Goal: Information Seeking & Learning: Check status

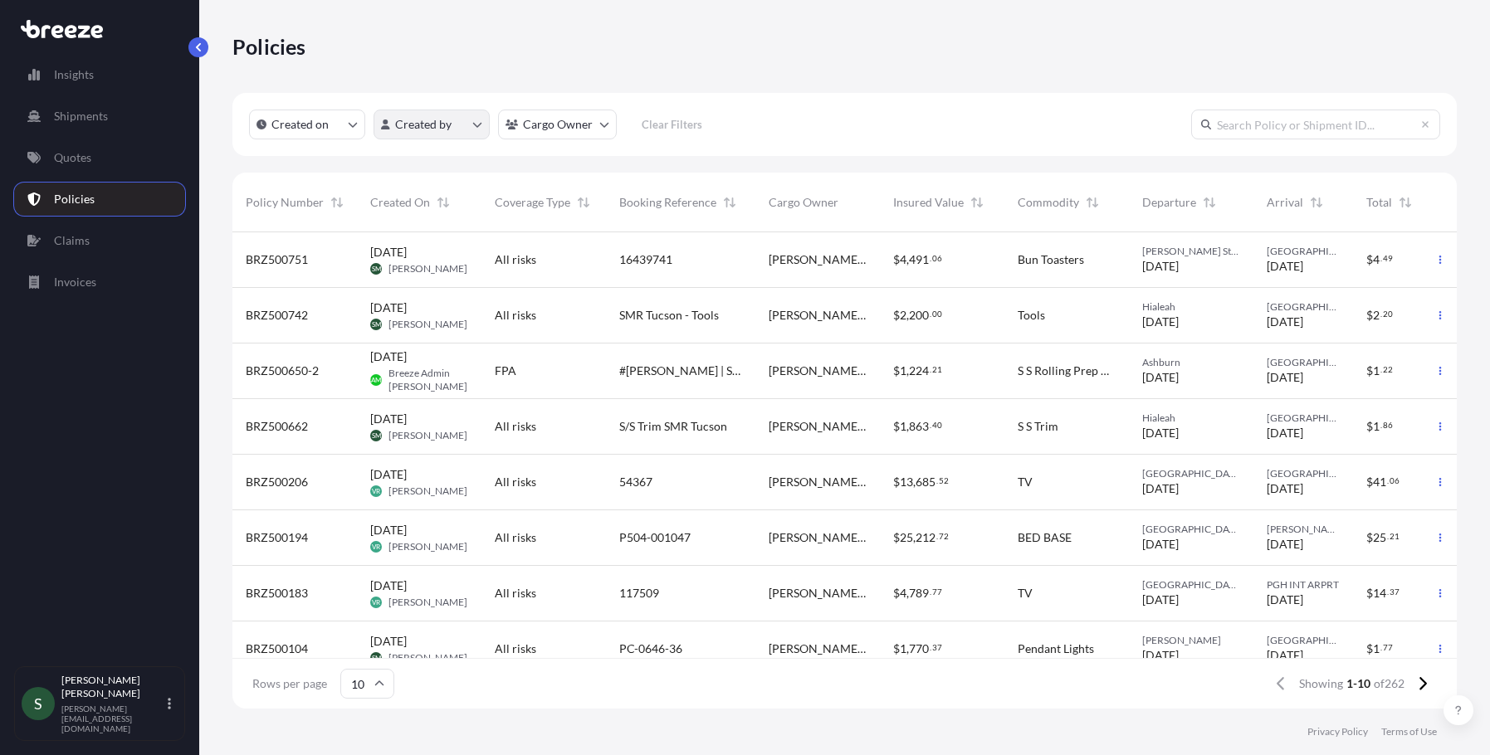
click at [485, 129] on html "Insights Shipments Quotes Policies Claims Invoices S [PERSON_NAME] [PERSON_NAME…" at bounding box center [745, 377] width 1490 height 755
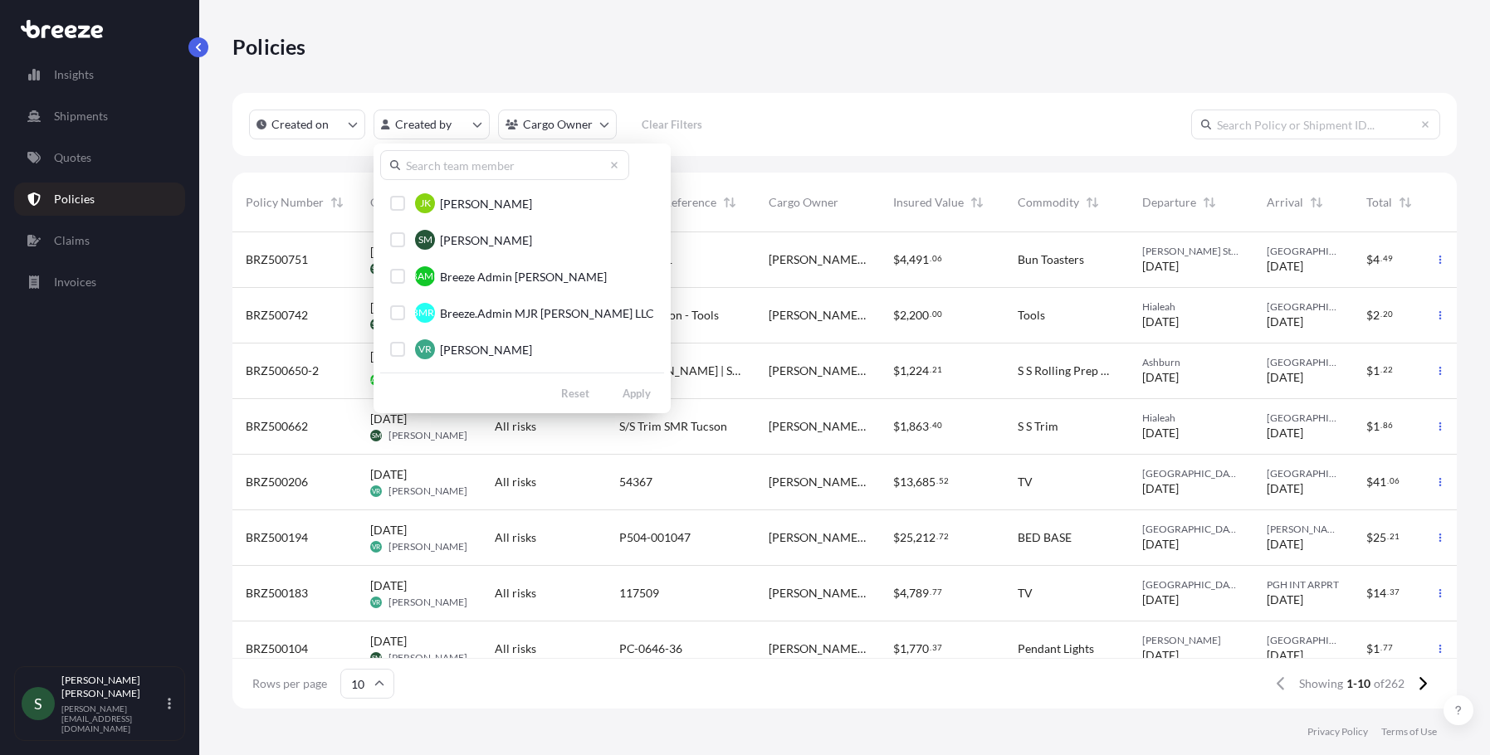
click at [485, 279] on span "Breeze Admin [PERSON_NAME]" at bounding box center [523, 277] width 167 height 17
click at [407, 310] on button "BMRL Breeze.Admin MJR [PERSON_NAME] LLC" at bounding box center [522, 312] width 284 height 33
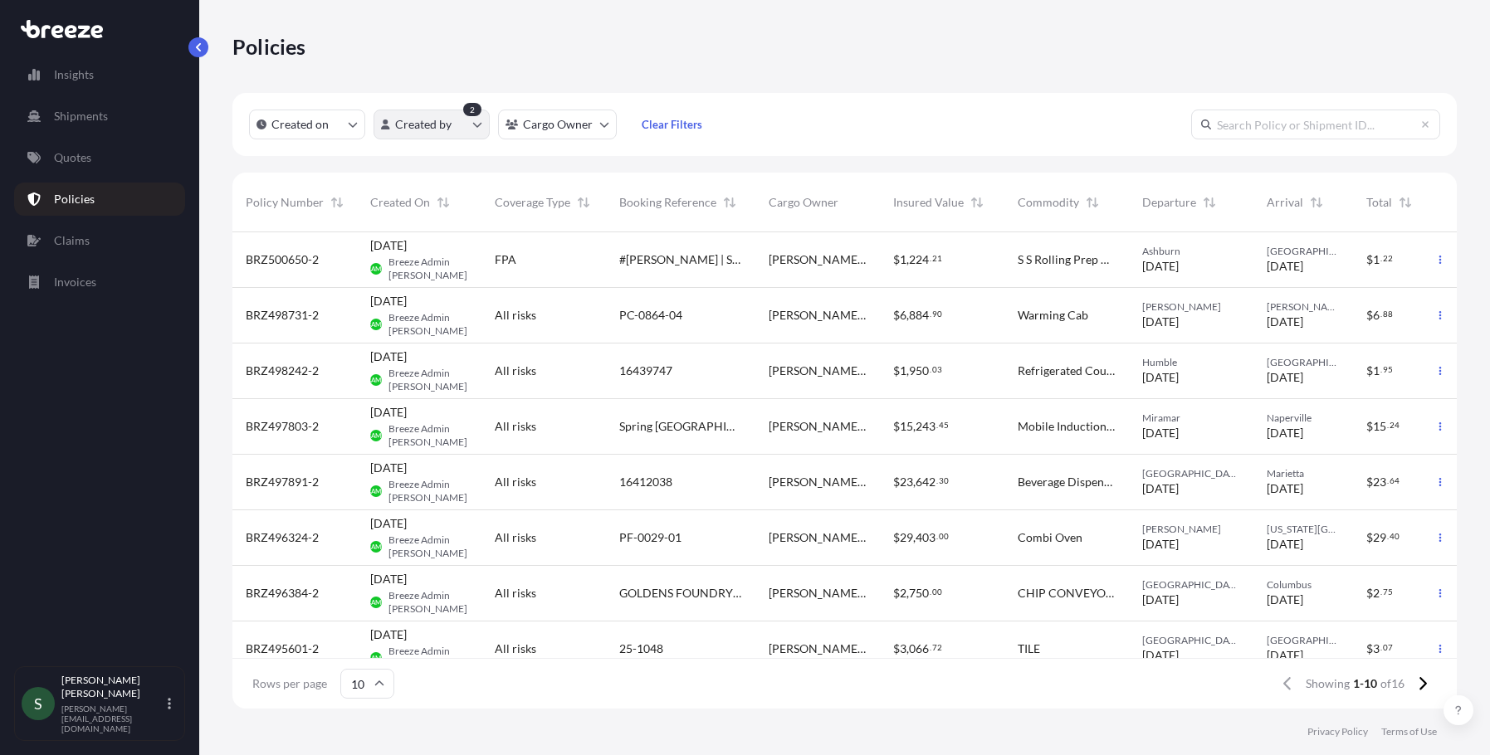
click at [471, 124] on html "Insights Shipments Quotes Policies Claims Invoices S [PERSON_NAME] [PERSON_NAME…" at bounding box center [745, 377] width 1490 height 755
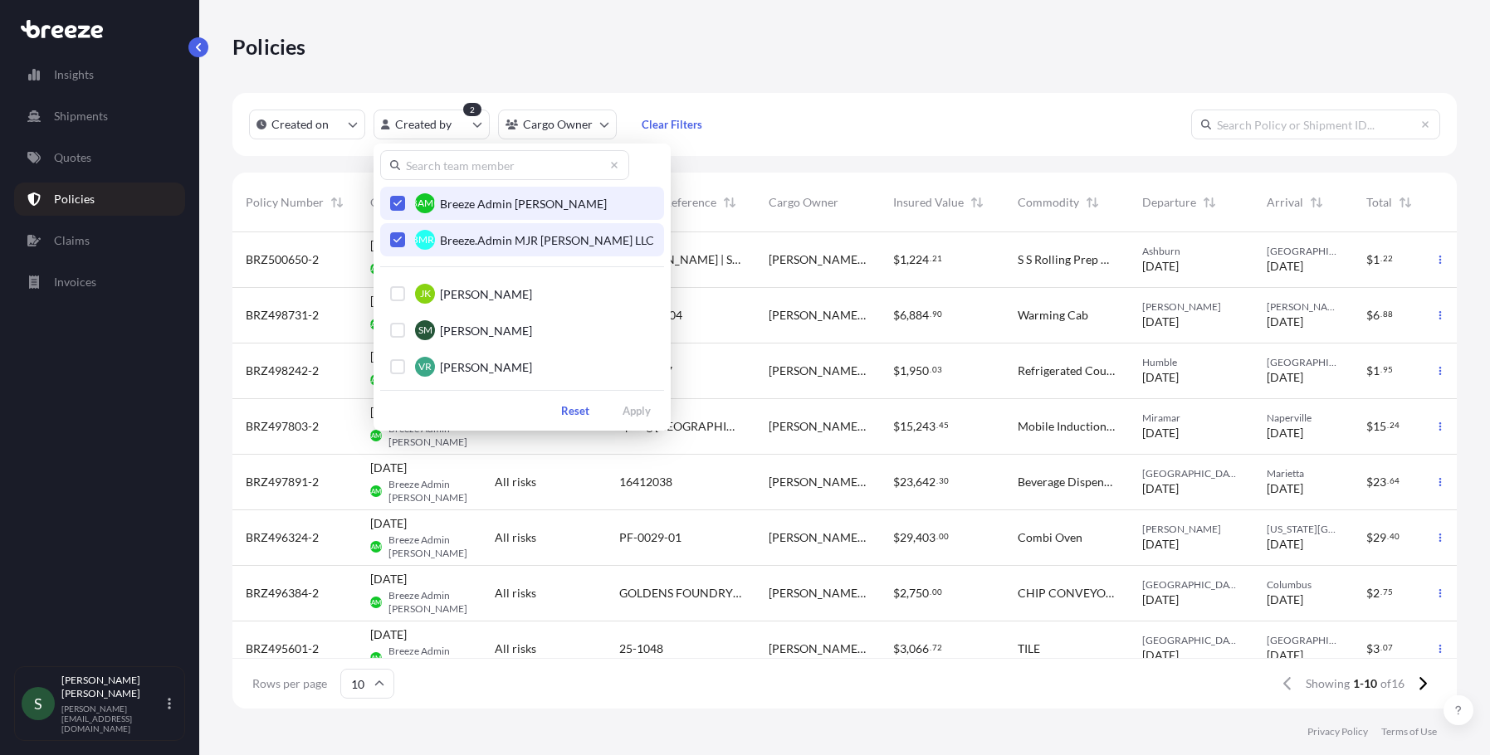
click at [397, 237] on icon "Select Option" at bounding box center [397, 240] width 9 height 10
click at [398, 206] on icon "Select Option" at bounding box center [397, 203] width 9 height 10
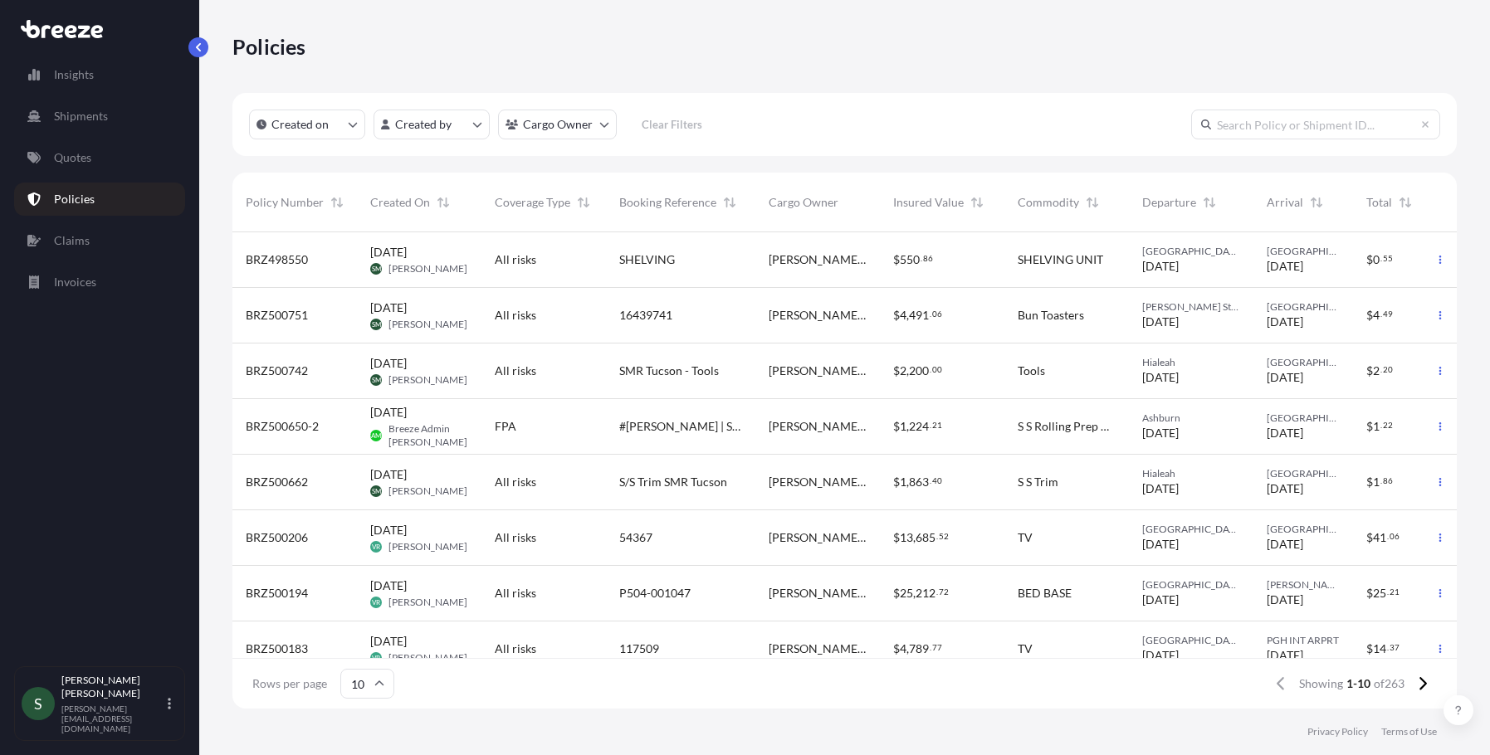
click at [656, 371] on span "SMR Tucson - Tools" at bounding box center [669, 371] width 100 height 17
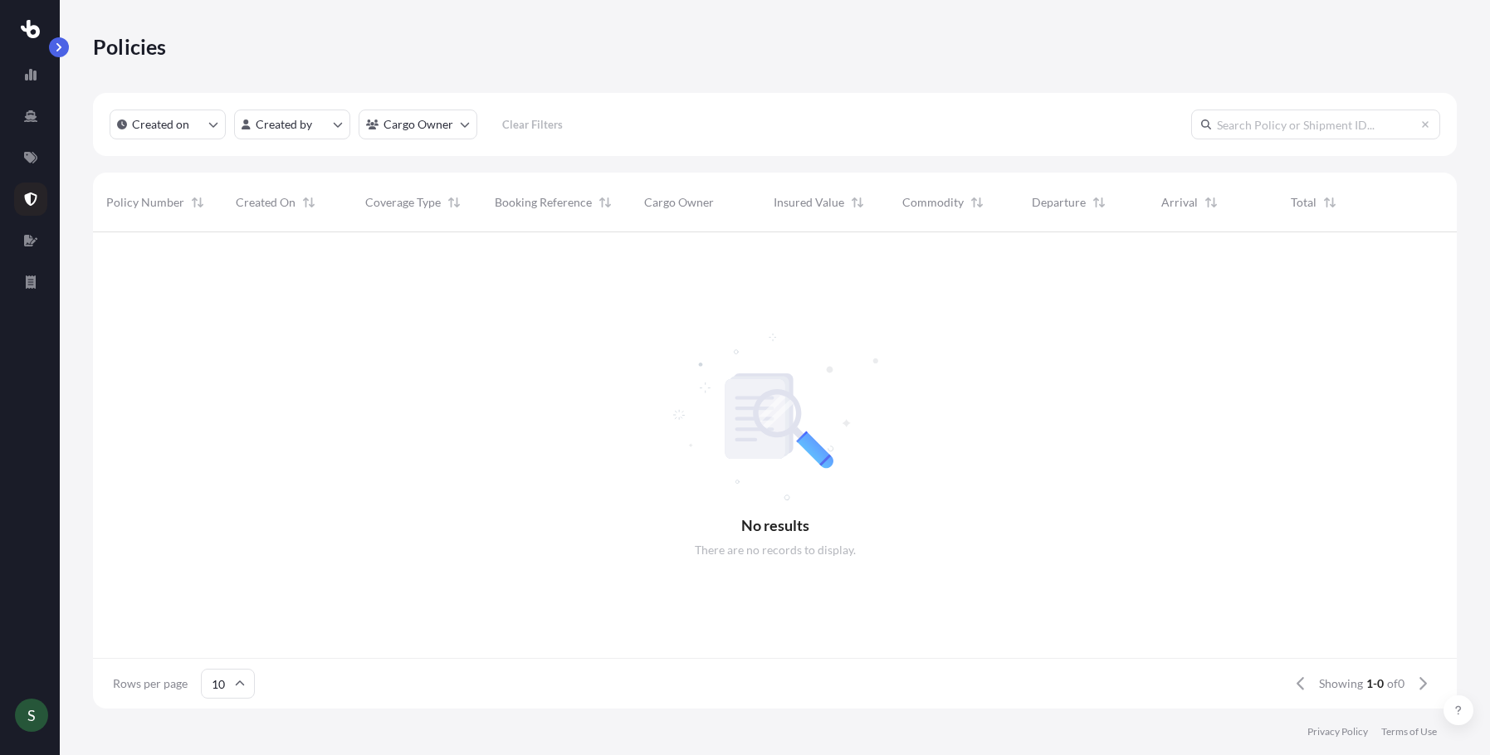
scroll to position [13, 13]
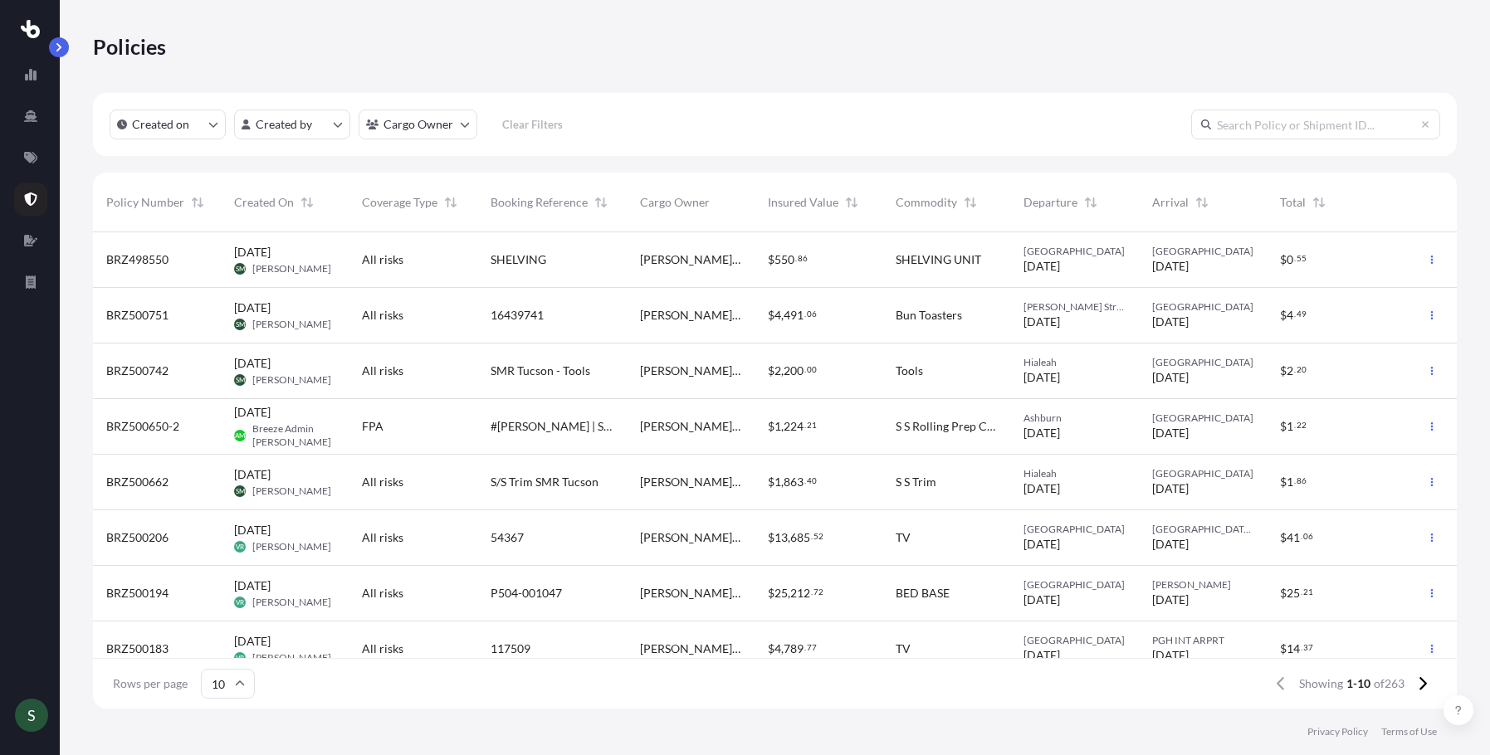
click at [421, 494] on div "All risks" at bounding box center [413, 483] width 128 height 56
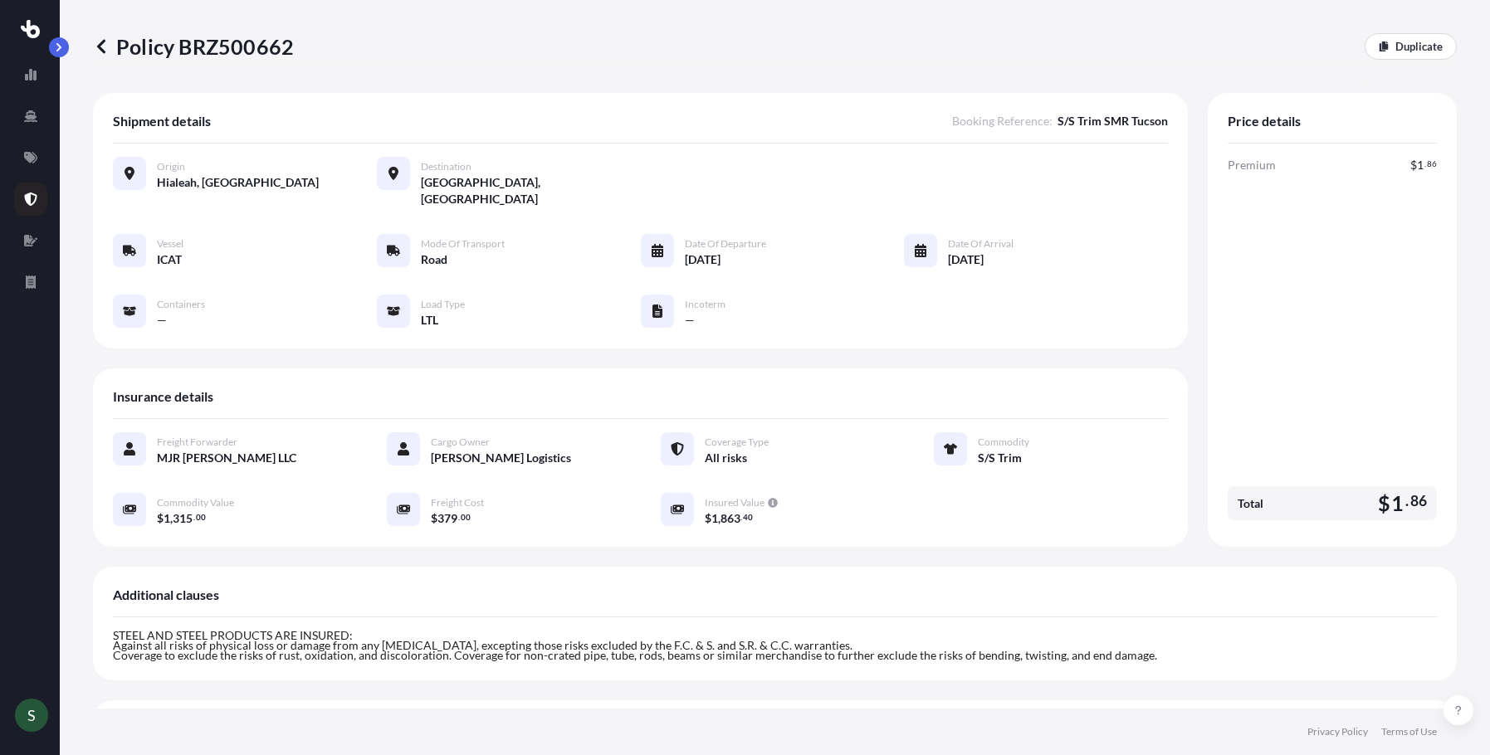
click at [100, 50] on icon at bounding box center [101, 46] width 8 height 14
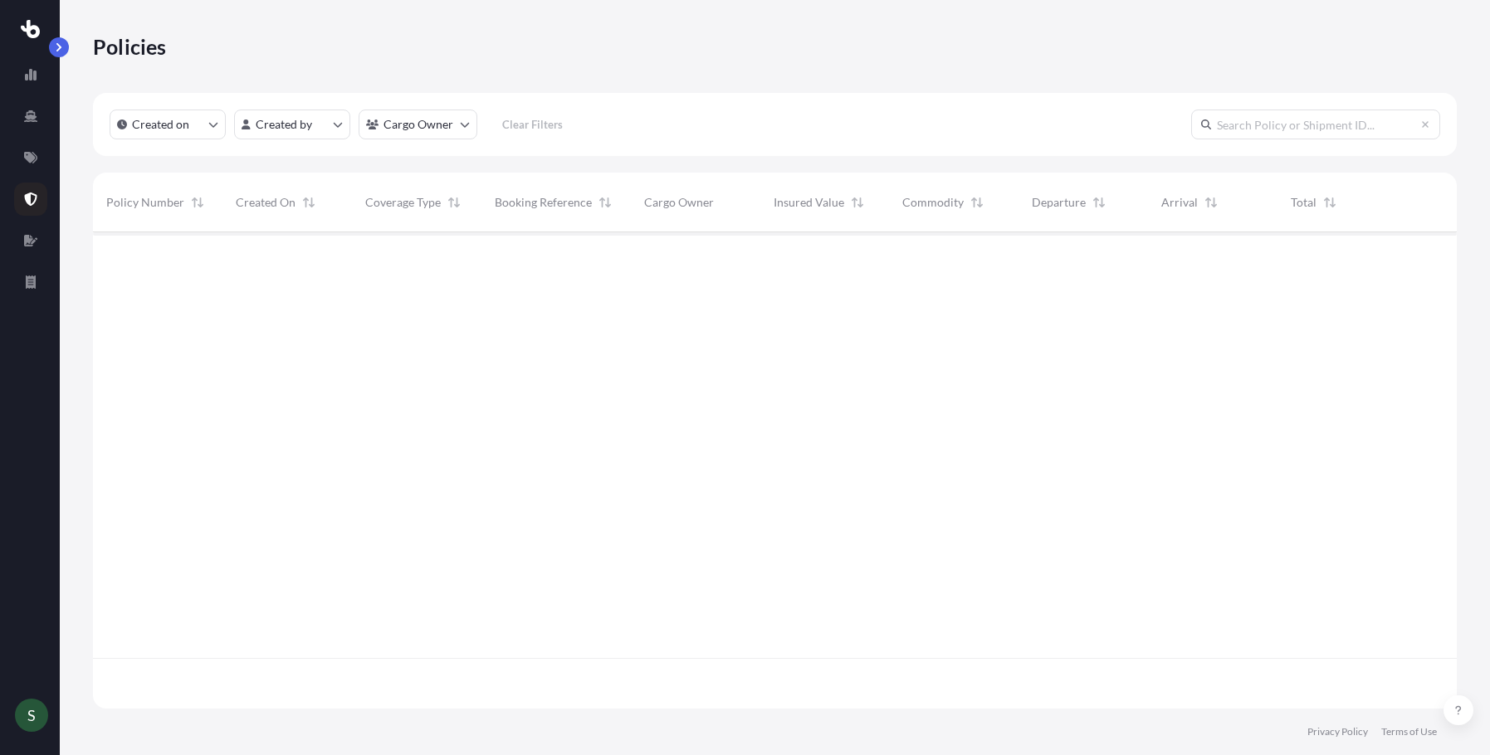
scroll to position [473, 1351]
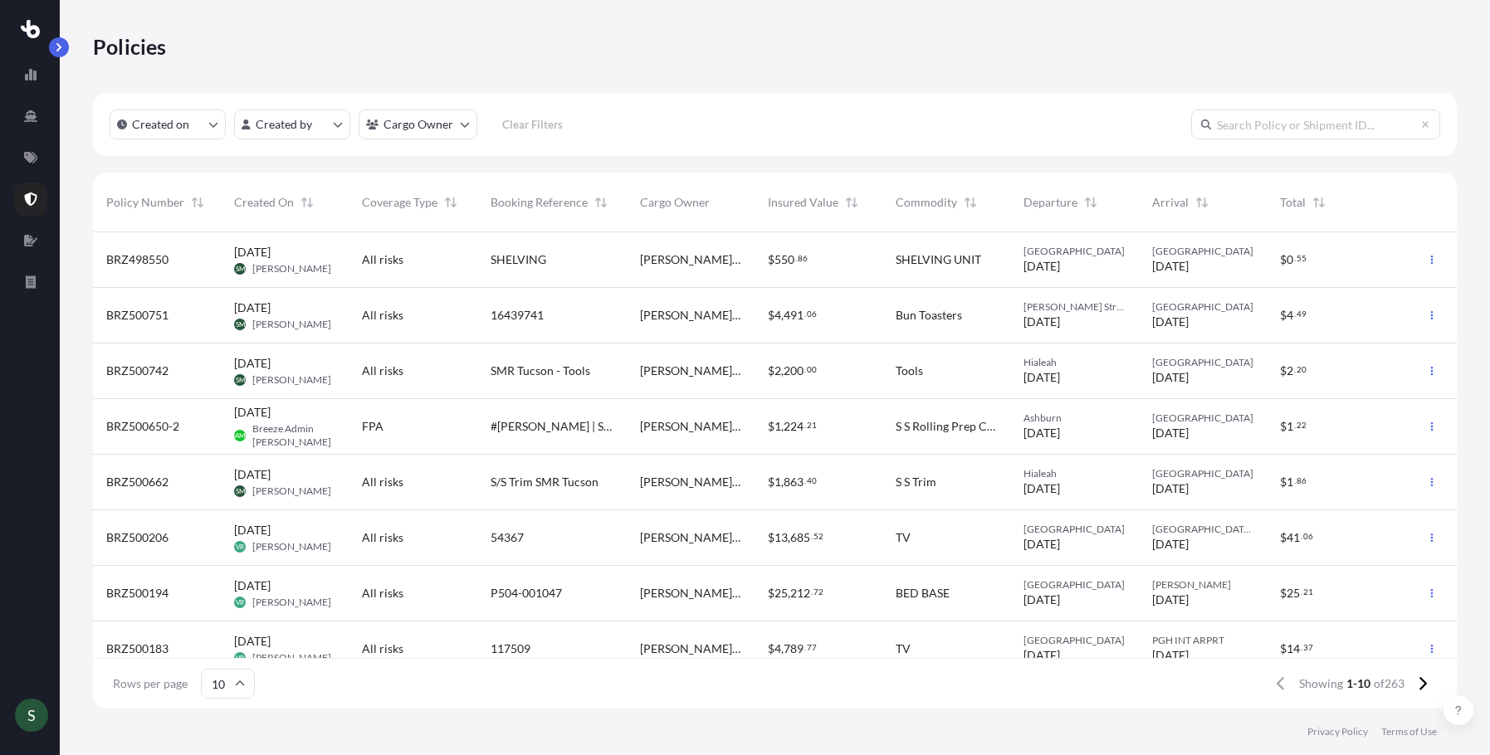
click at [433, 384] on div "All risks" at bounding box center [413, 372] width 128 height 56
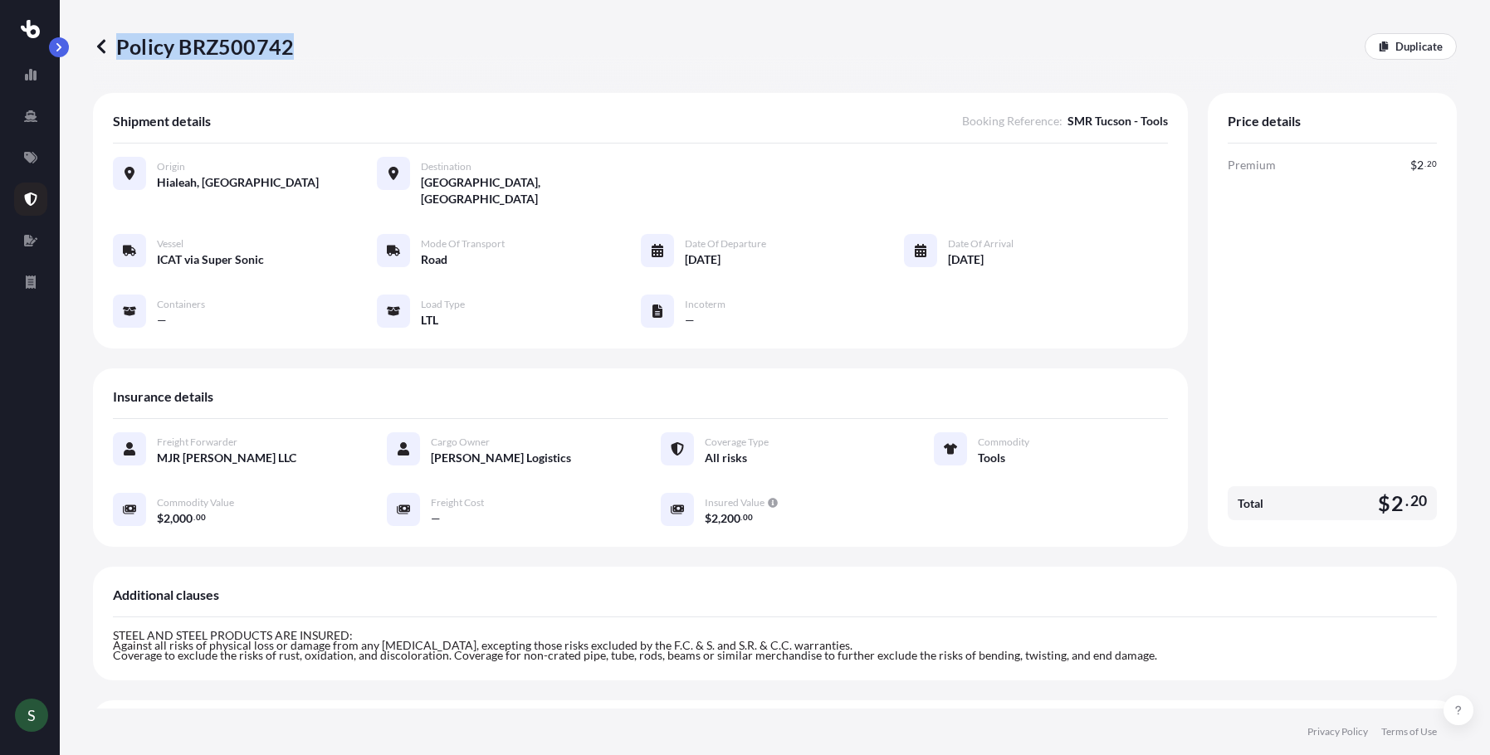
drag, startPoint x: 119, startPoint y: 48, endPoint x: 290, endPoint y: 44, distance: 171.0
click at [290, 44] on p "Policy BRZ500742" at bounding box center [193, 46] width 201 height 27
copy p "Policy BRZ500742"
click at [101, 46] on icon at bounding box center [101, 46] width 17 height 17
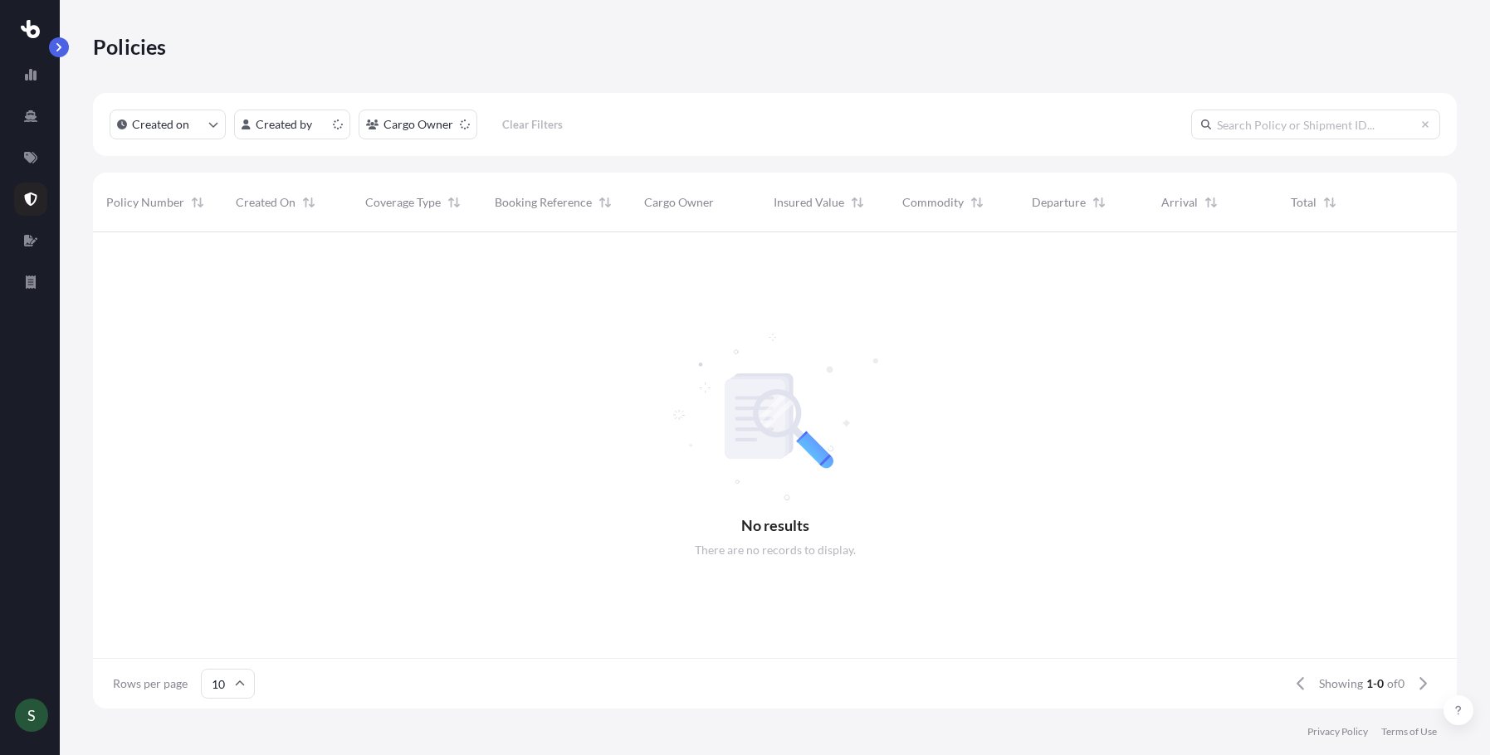
scroll to position [13, 13]
